Goal: Navigation & Orientation: Find specific page/section

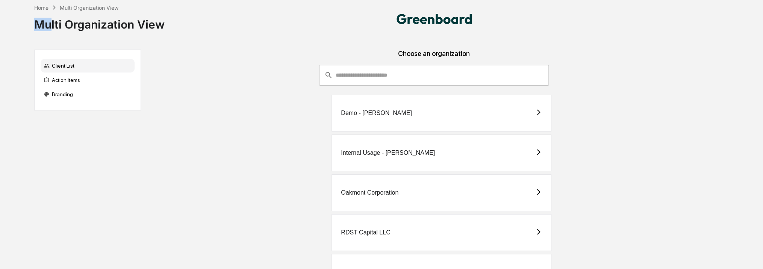
drag, startPoint x: 34, startPoint y: 23, endPoint x: 53, endPoint y: 22, distance: 18.8
click at [53, 22] on div "Multi Organization View" at bounding box center [99, 22] width 130 height 20
drag, startPoint x: 53, startPoint y: 22, endPoint x: 138, endPoint y: 27, distance: 85.8
click at [144, 29] on div "Multi Organization View" at bounding box center [99, 22] width 130 height 20
click at [74, 77] on div "Action Items" at bounding box center [88, 80] width 94 height 14
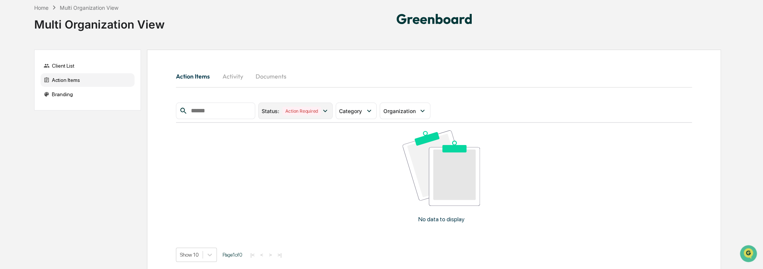
click at [329, 114] on icon at bounding box center [325, 111] width 8 height 8
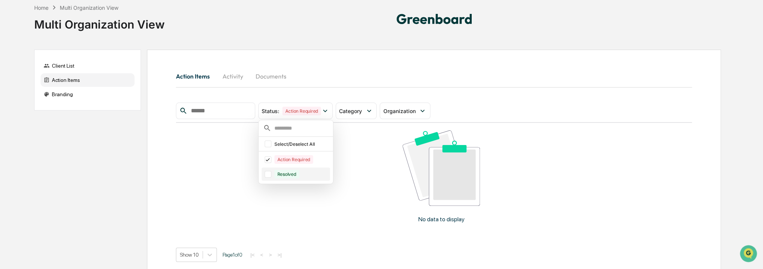
click at [299, 173] on div "Resolved" at bounding box center [286, 174] width 25 height 9
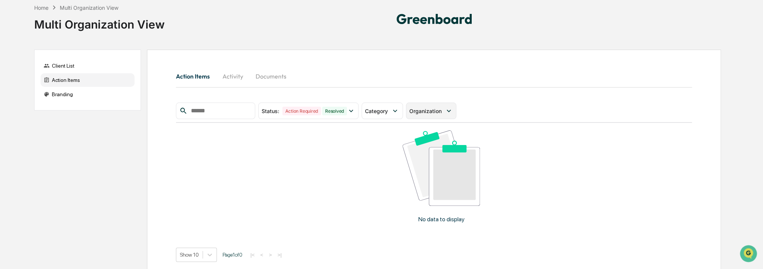
click at [441, 111] on span "Organization" at bounding box center [425, 111] width 32 height 6
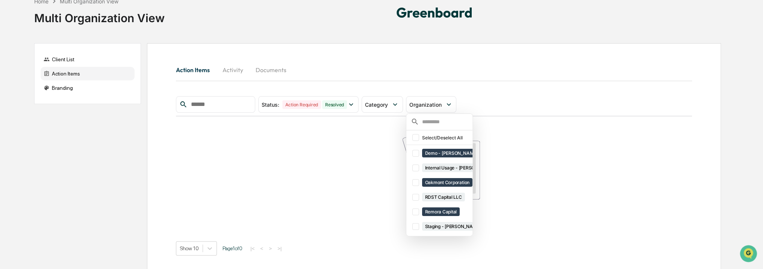
scroll to position [10, 0]
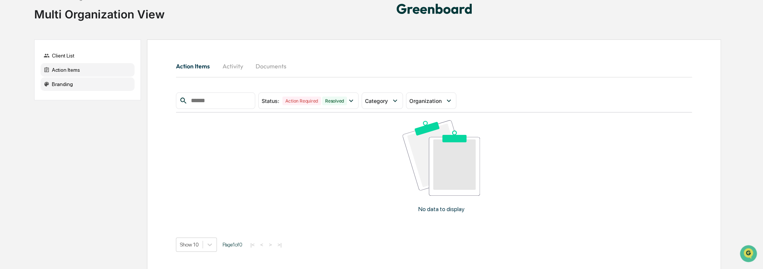
click at [68, 85] on div "Branding" at bounding box center [88, 84] width 94 height 14
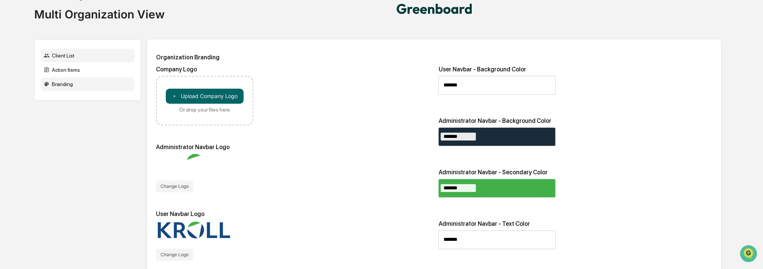
click at [71, 60] on div "Client List" at bounding box center [88, 56] width 94 height 14
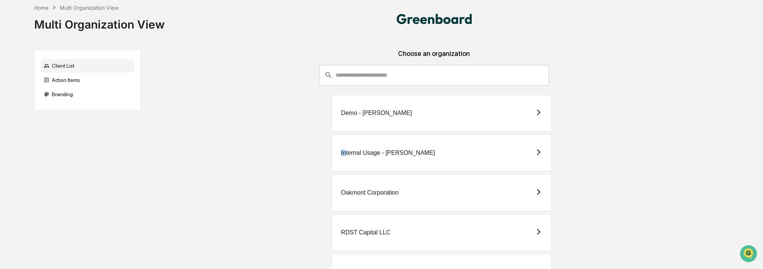
drag, startPoint x: 345, startPoint y: 155, endPoint x: 341, endPoint y: 154, distance: 3.9
click at [341, 154] on div "Internal Usage - Kroll" at bounding box center [388, 153] width 94 height 7
